Goal: Task Accomplishment & Management: Use online tool/utility

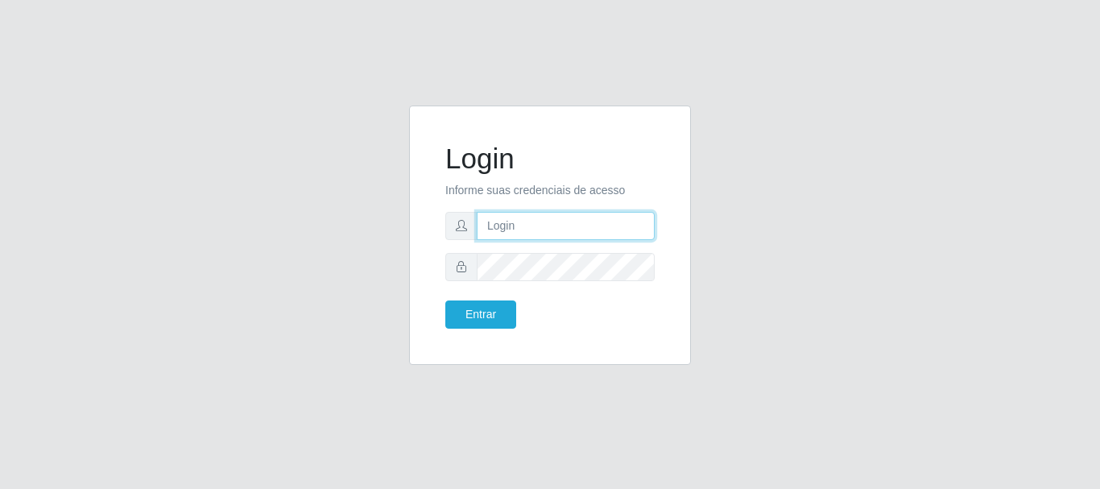
click at [593, 223] on input "text" at bounding box center [566, 226] width 178 height 28
type input "[EMAIL_ADDRESS][DOMAIN_NAME]"
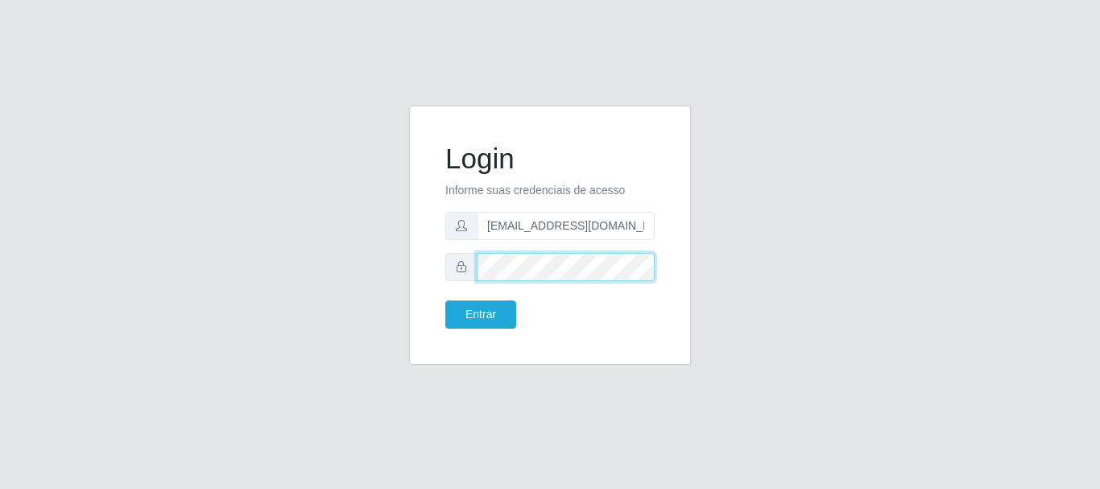
click at [445, 300] on button "Entrar" at bounding box center [480, 314] width 71 height 28
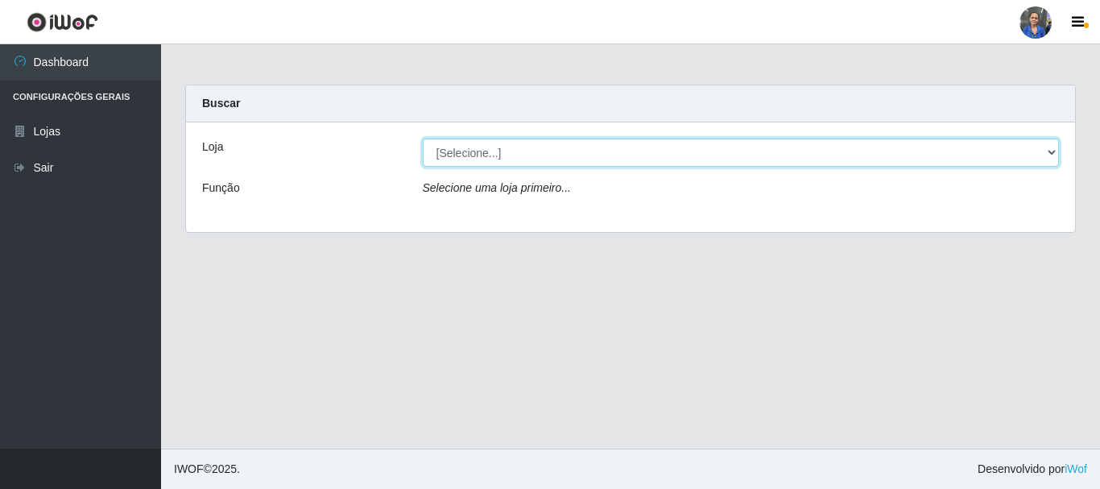
click at [581, 155] on select "[Selecione...] SuperFácil Atacado - Rodoviária" at bounding box center [741, 152] width 637 height 28
select select "400"
click at [423, 138] on select "[Selecione...] SuperFácil Atacado - Rodoviária" at bounding box center [741, 152] width 637 height 28
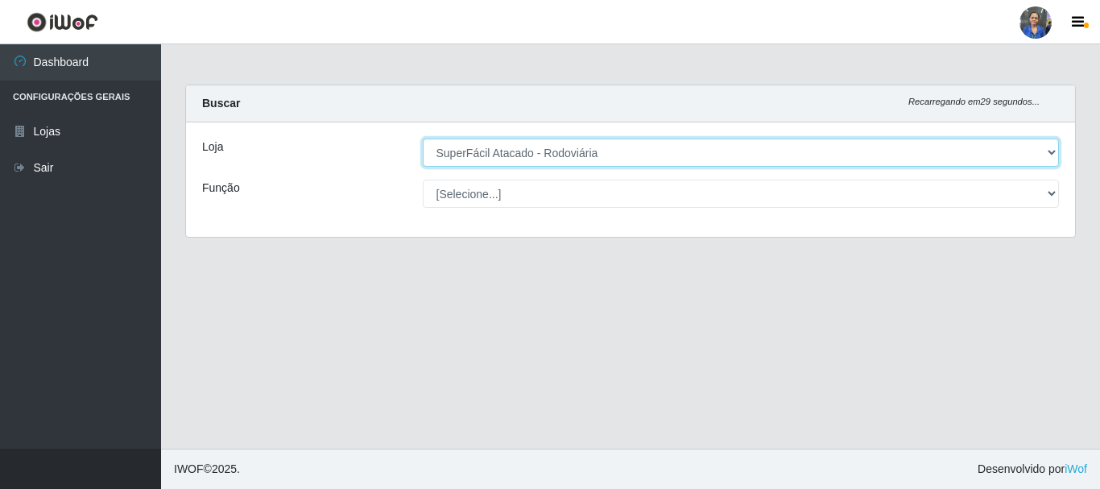
click at [597, 156] on select "[Selecione...] SuperFácil Atacado - Rodoviária" at bounding box center [741, 152] width 637 height 28
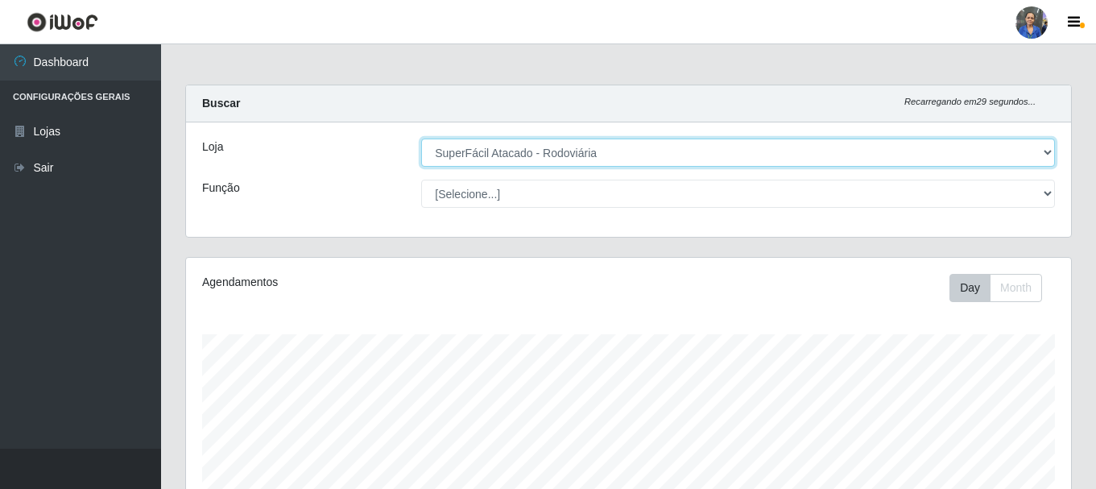
scroll to position [334, 885]
click at [421, 138] on select "[Selecione...] SuperFácil Atacado - Rodoviária" at bounding box center [738, 152] width 634 height 28
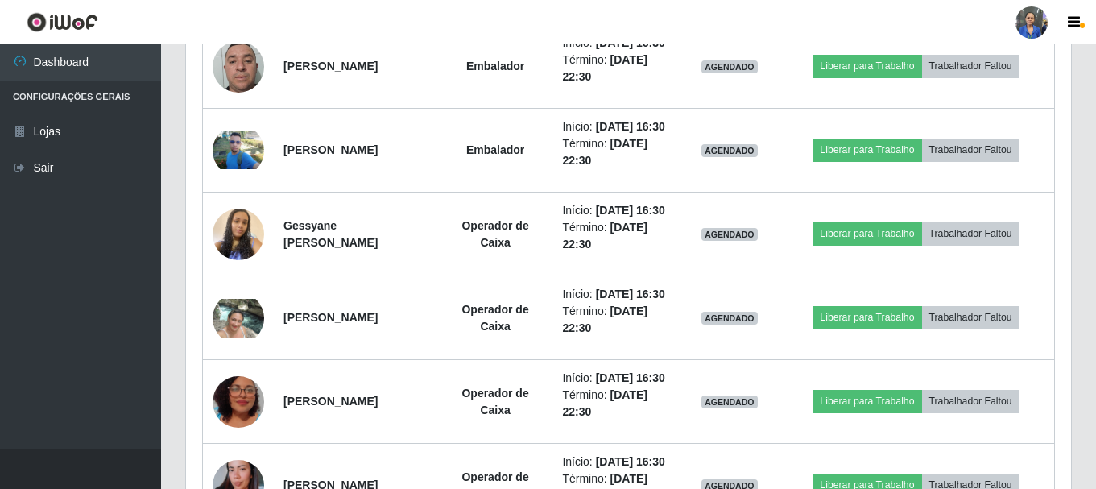
scroll to position [966, 0]
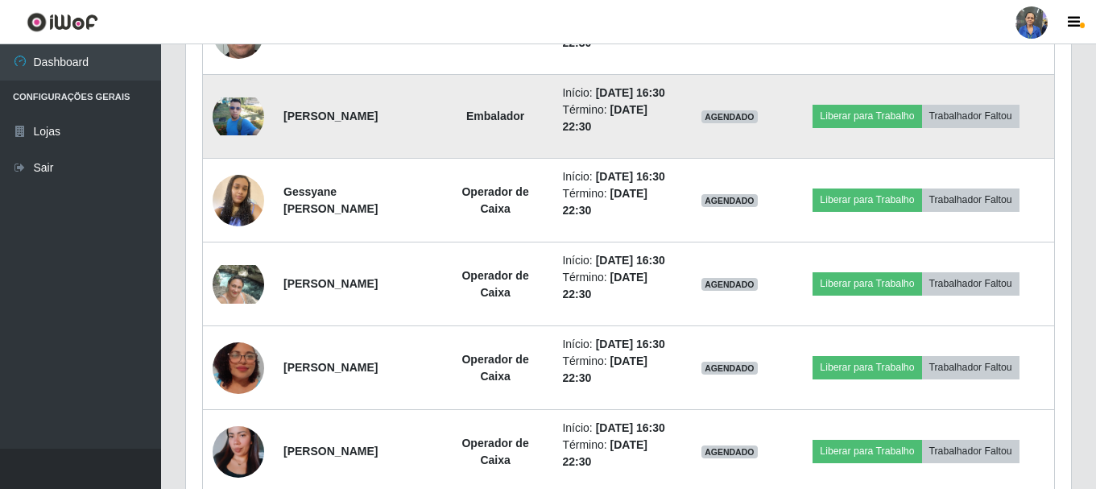
click at [260, 136] on img at bounding box center [239, 116] width 52 height 39
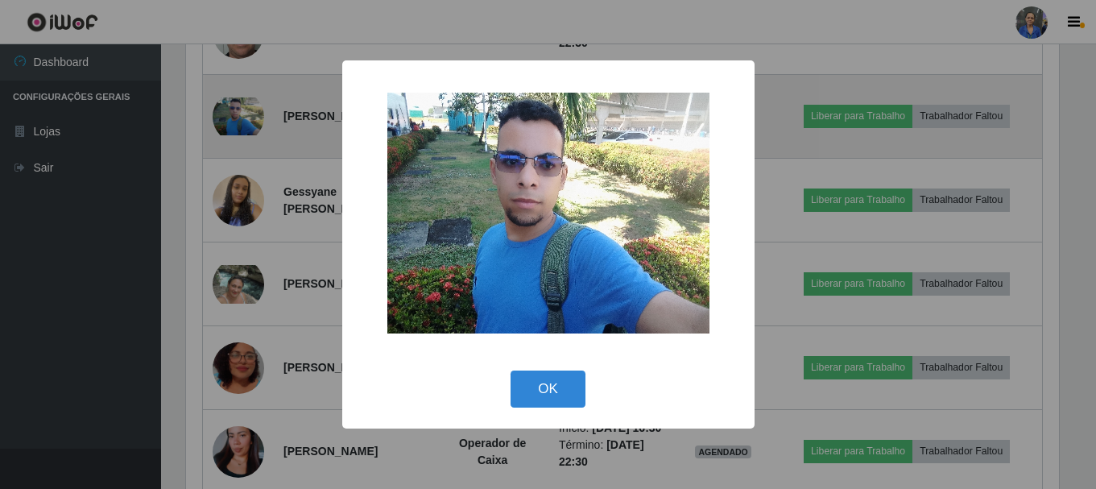
scroll to position [334, 877]
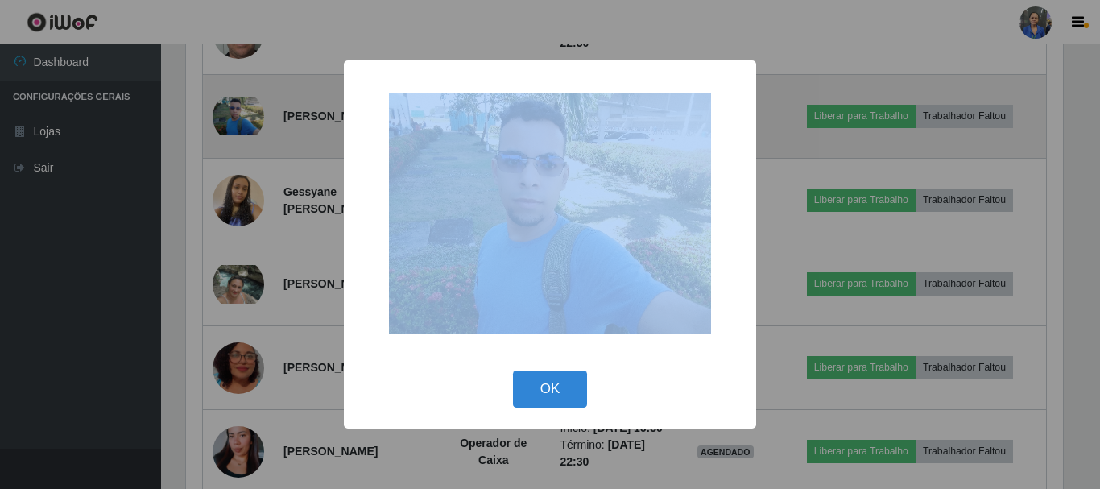
click at [260, 189] on div "× OK Cancel" at bounding box center [550, 244] width 1100 height 489
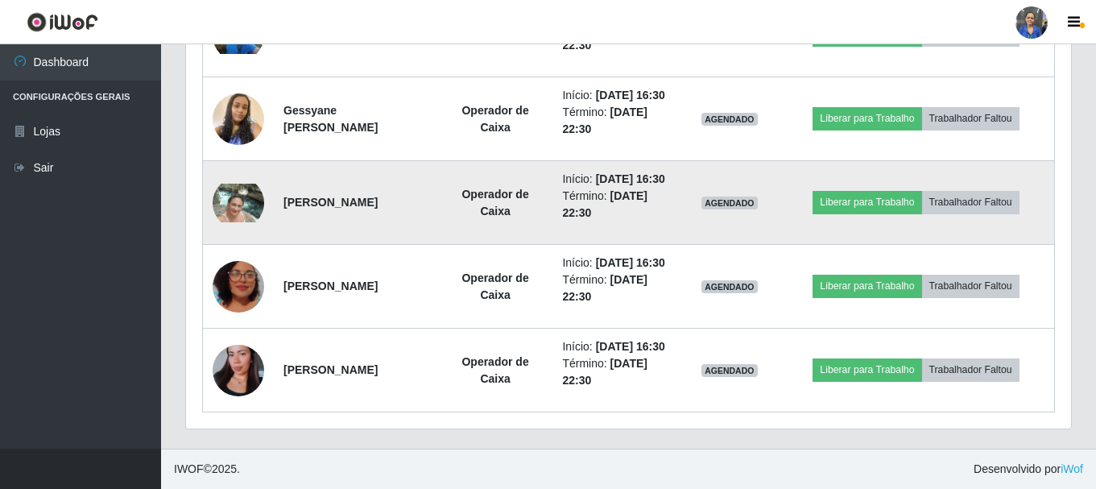
scroll to position [1200, 0]
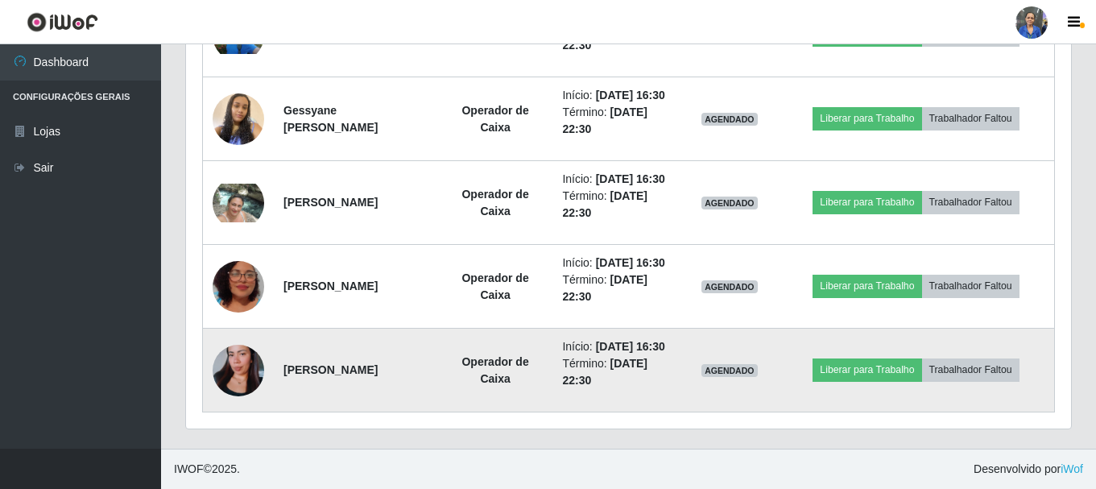
click at [239, 355] on img at bounding box center [239, 370] width 52 height 92
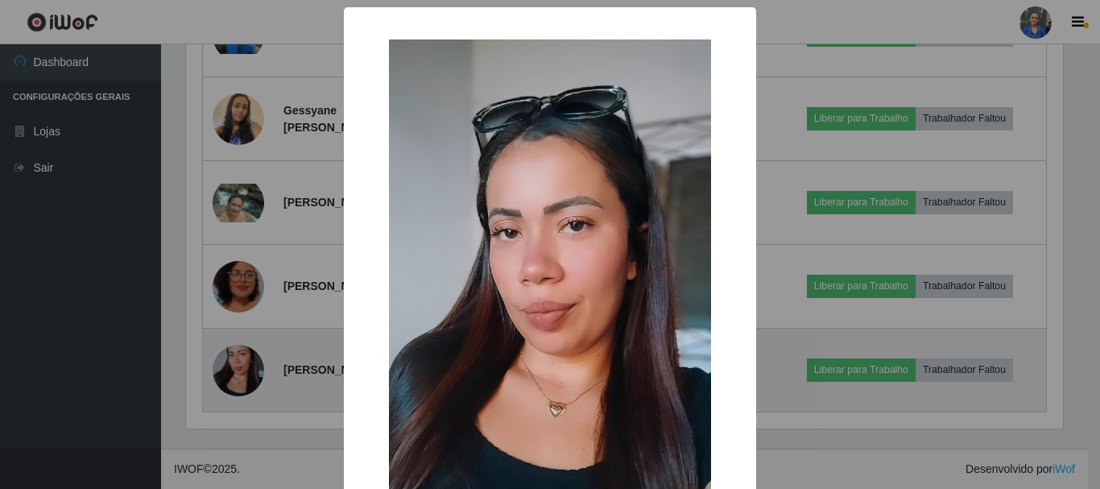
click at [239, 355] on div "× OK Cancel" at bounding box center [550, 244] width 1100 height 489
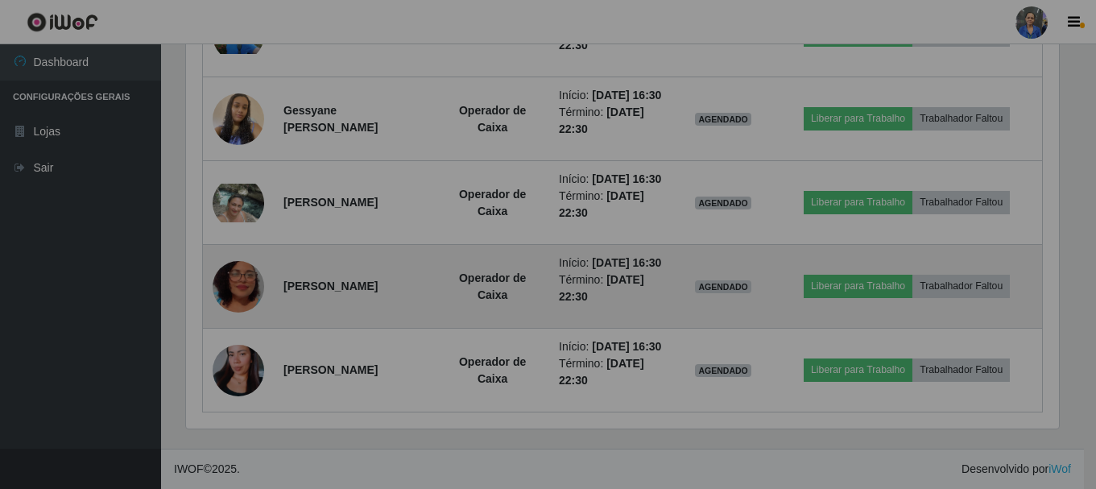
scroll to position [334, 885]
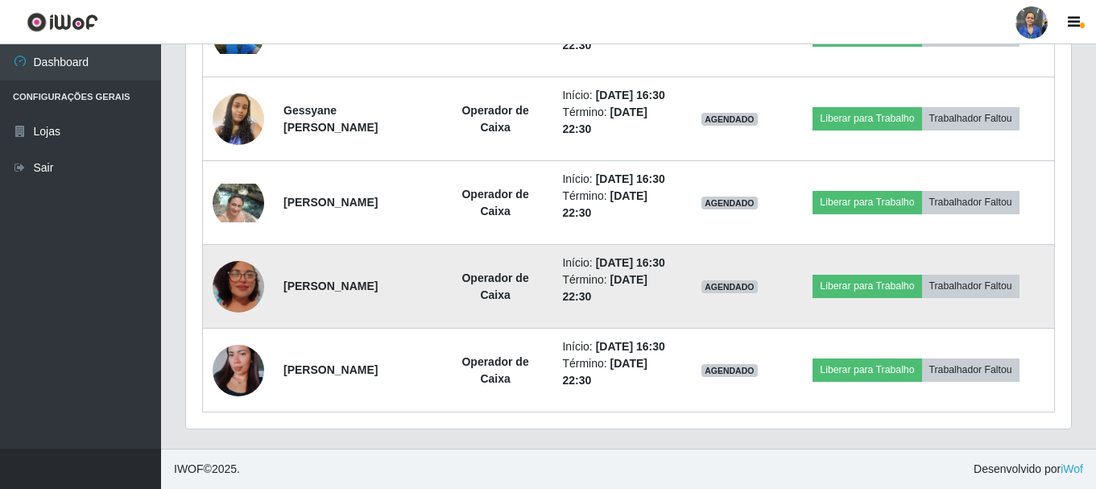
click at [238, 247] on img at bounding box center [239, 287] width 52 height 92
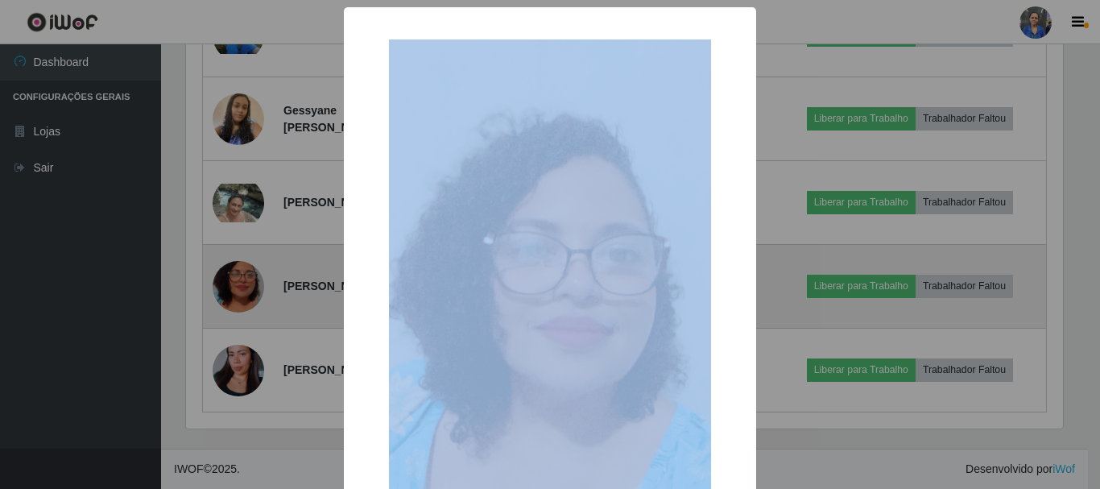
click at [238, 247] on div "× OK Cancel" at bounding box center [550, 244] width 1100 height 489
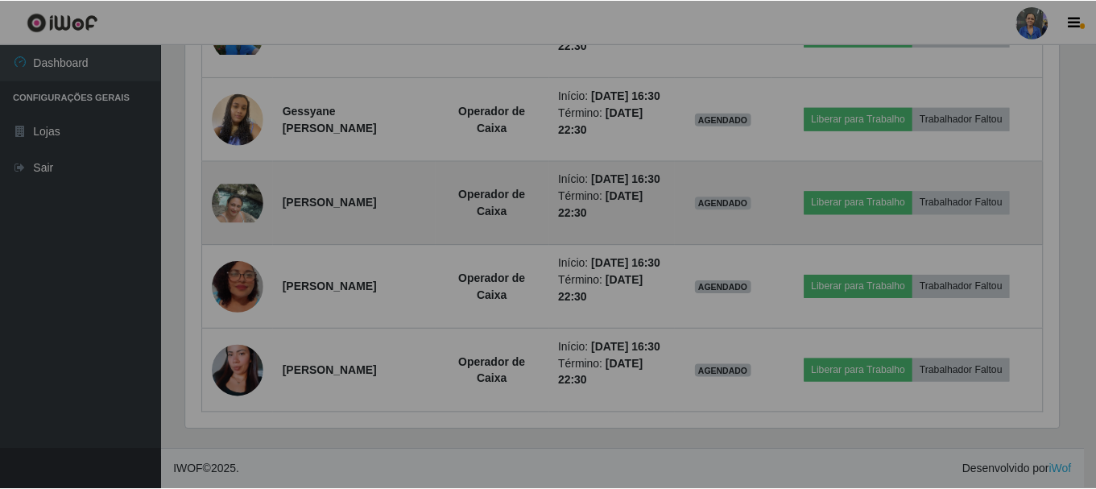
scroll to position [334, 885]
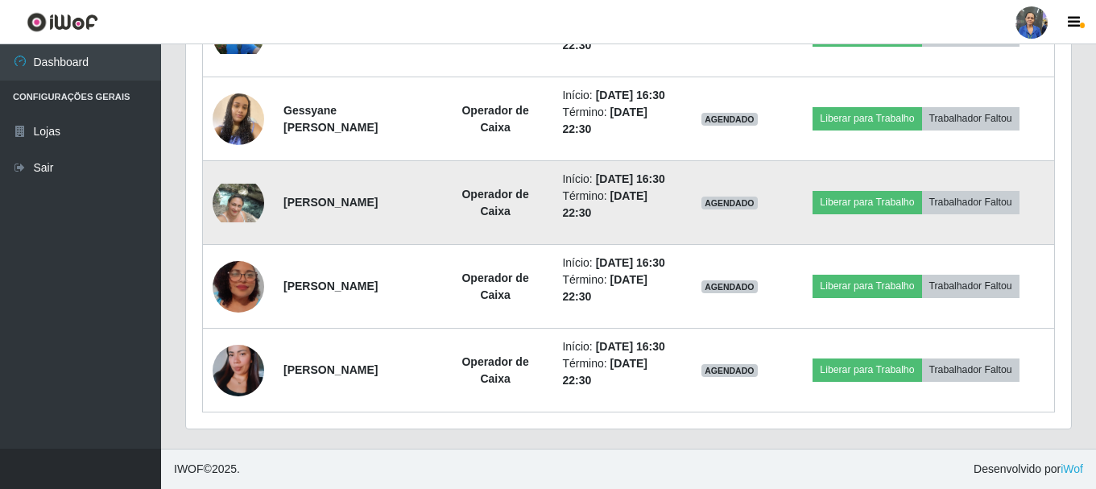
click at [243, 184] on img at bounding box center [239, 203] width 52 height 39
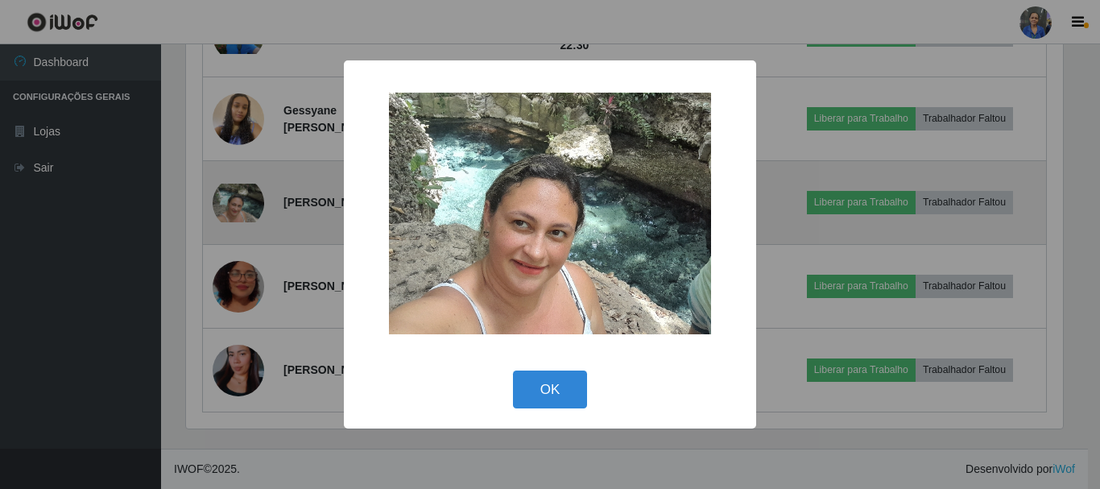
click at [243, 152] on div "× OK Cancel" at bounding box center [550, 244] width 1100 height 489
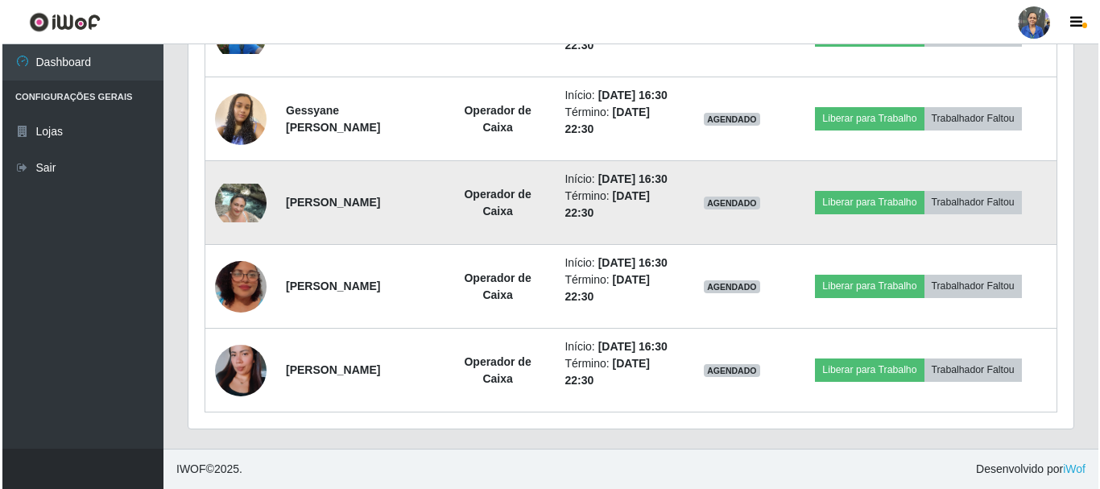
scroll to position [1119, 0]
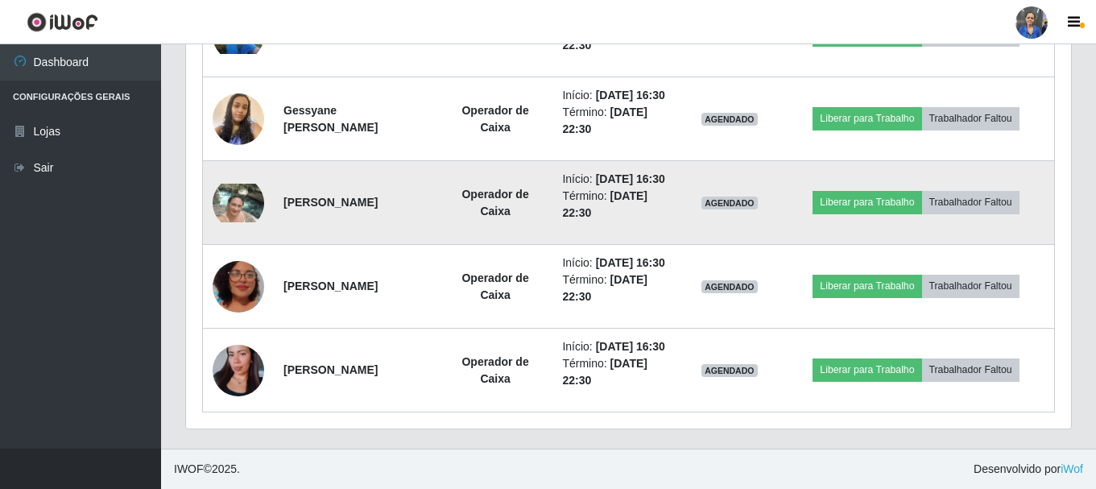
click at [254, 222] on img at bounding box center [239, 203] width 52 height 39
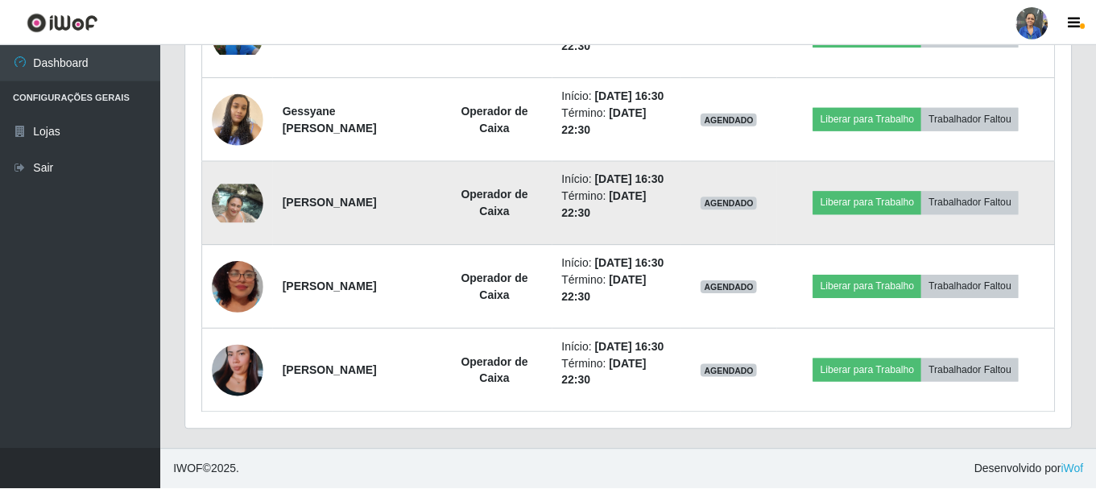
scroll to position [334, 877]
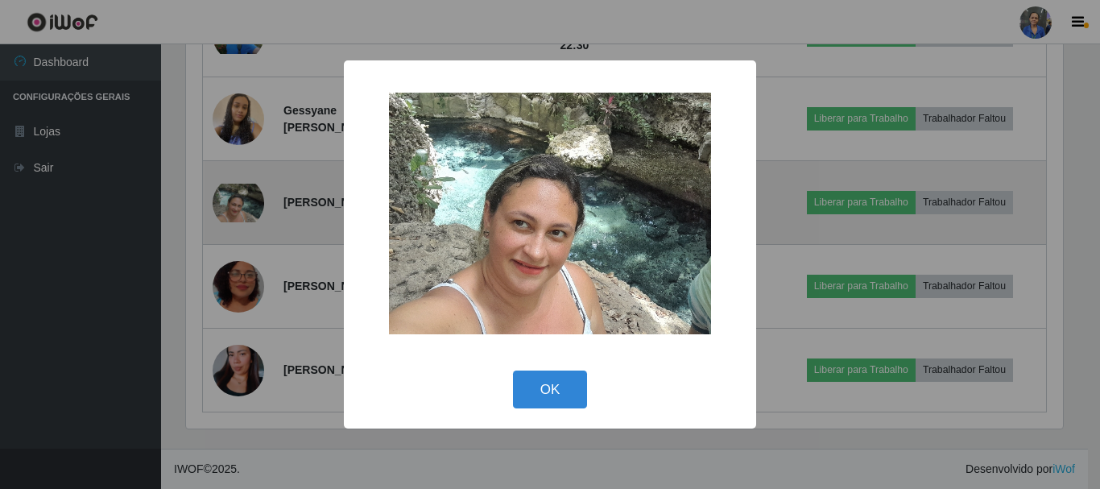
click at [254, 252] on div "× OK Cancel" at bounding box center [550, 244] width 1100 height 489
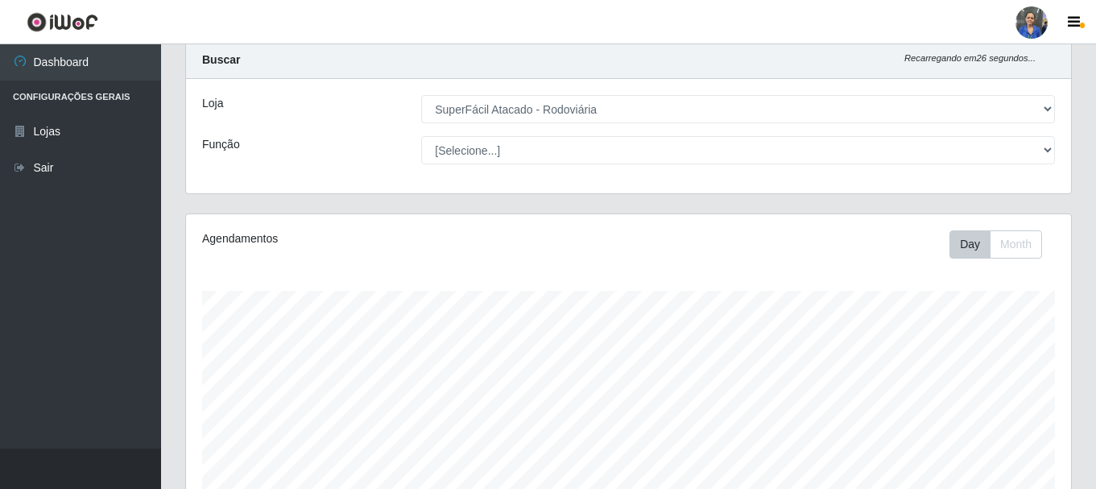
scroll to position [0, 0]
